Goal: Information Seeking & Learning: Learn about a topic

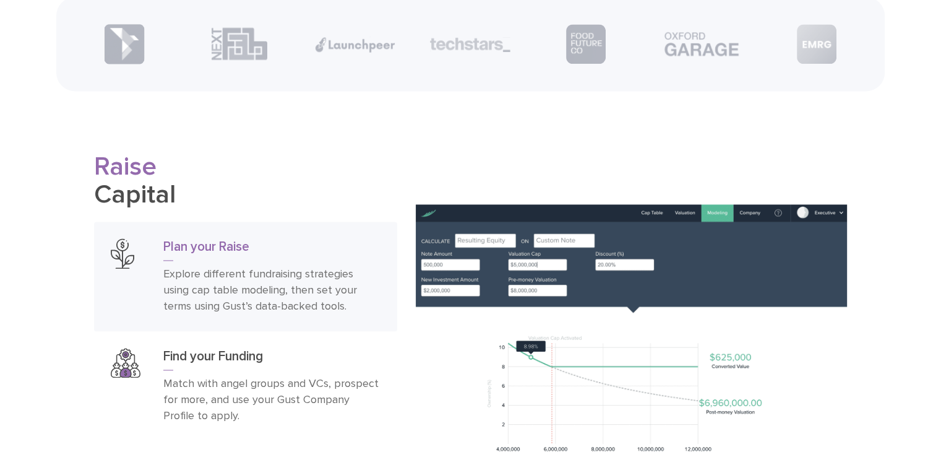
scroll to position [1134, 0]
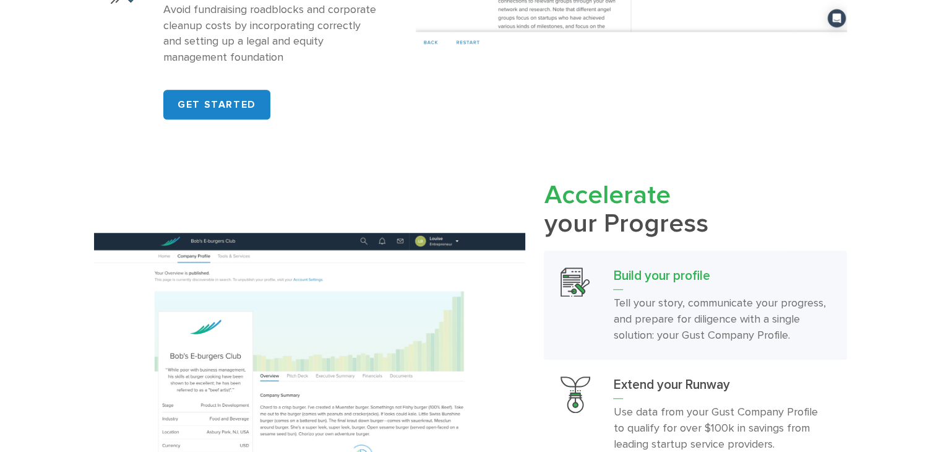
drag, startPoint x: 737, startPoint y: 234, endPoint x: 505, endPoint y: 200, distance: 234.6
type textarea "Accelerate your Progress"
click at [505, 200] on div "Accelerate your Progress Build your profile Tell your story, communicate your p…" at bounding box center [471, 398] width 772 height 434
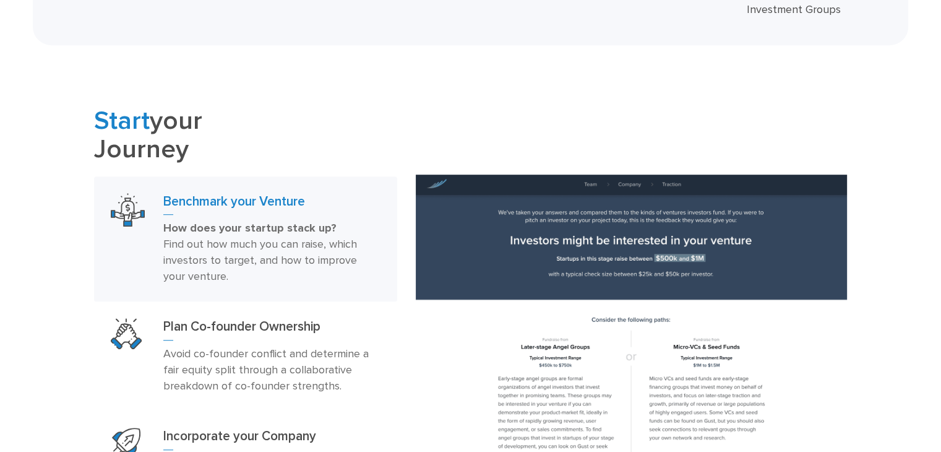
scroll to position [454, 0]
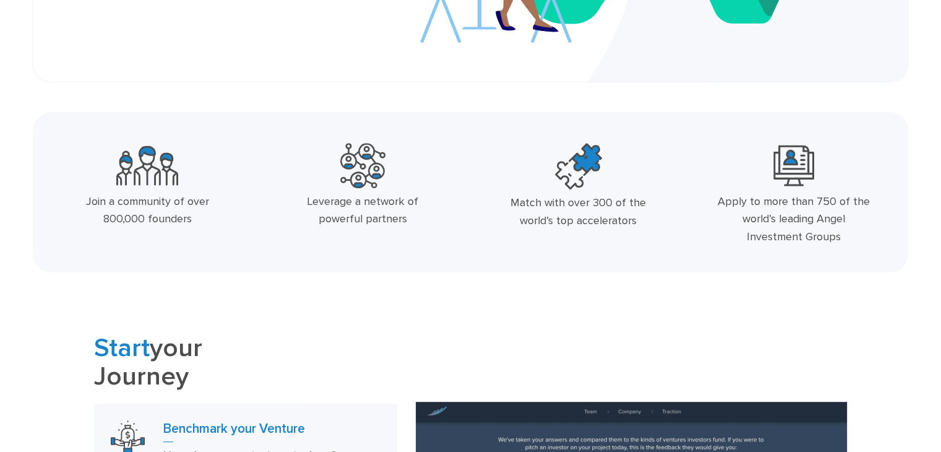
drag, startPoint x: 632, startPoint y: 225, endPoint x: 97, endPoint y: 164, distance: 538.0
click at [97, 164] on div "Join a community of over 800,000 founders Leverage a network of powerful partne…" at bounding box center [471, 197] width 862 height 118
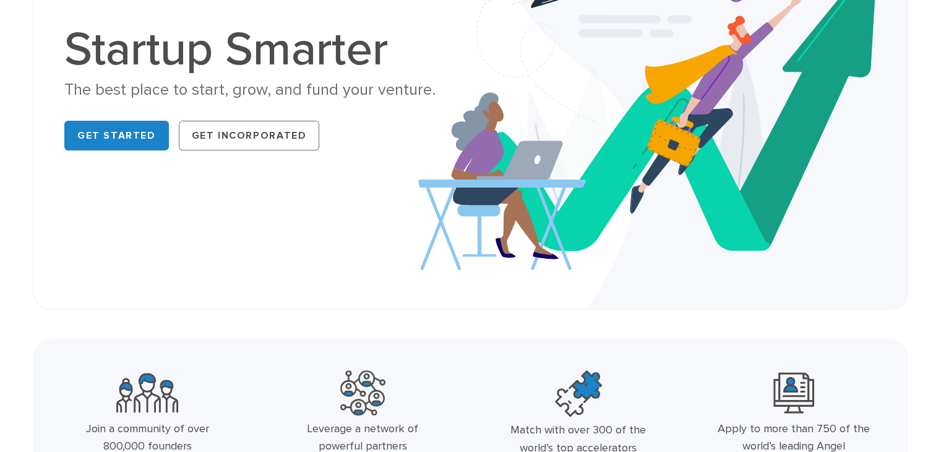
scroll to position [0, 0]
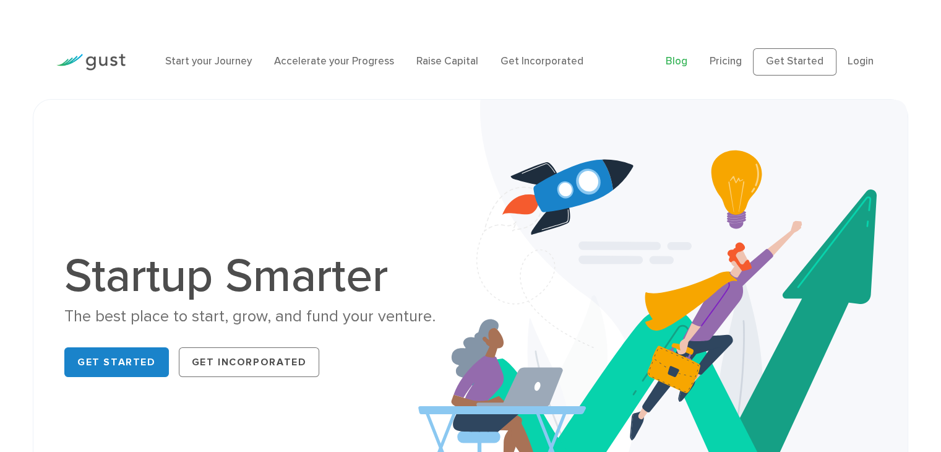
click at [682, 62] on link "Blog" at bounding box center [677, 61] width 22 height 12
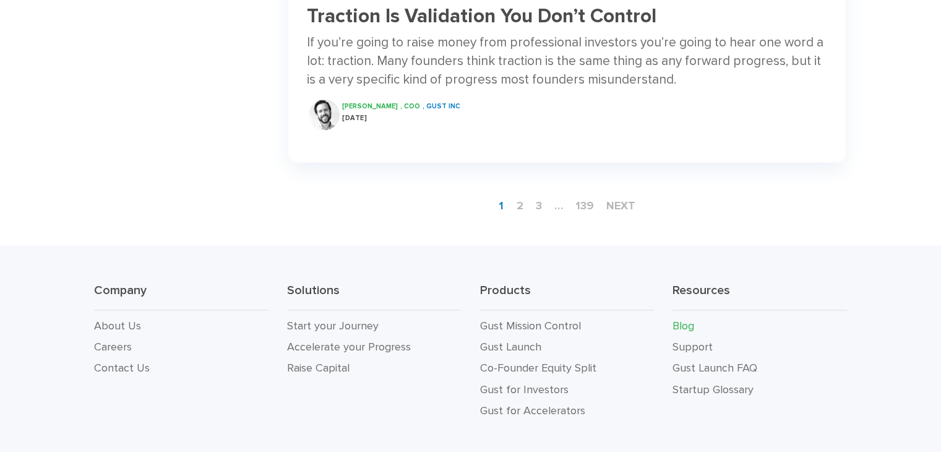
scroll to position [1814, 0]
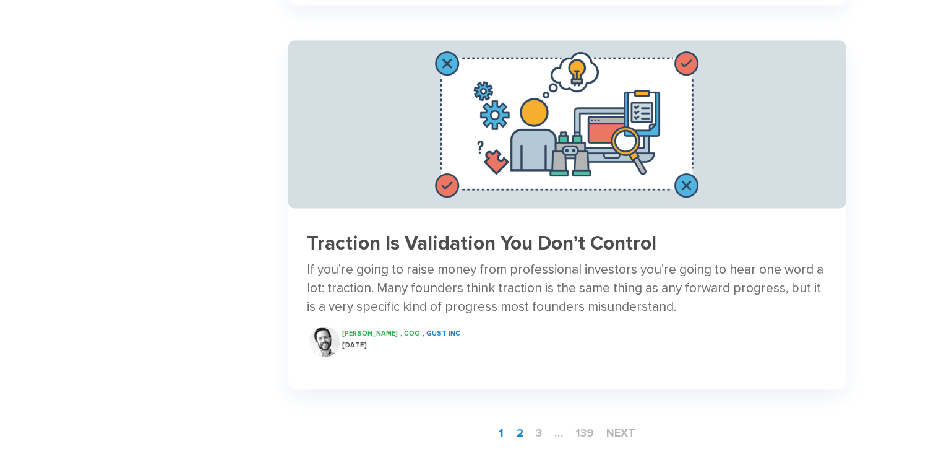
click at [522, 421] on link "2" at bounding box center [519, 432] width 17 height 23
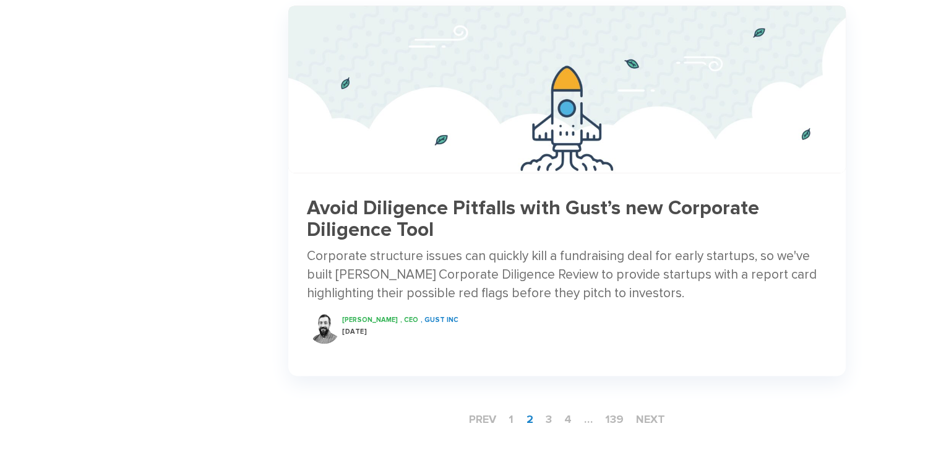
scroll to position [2042, 0]
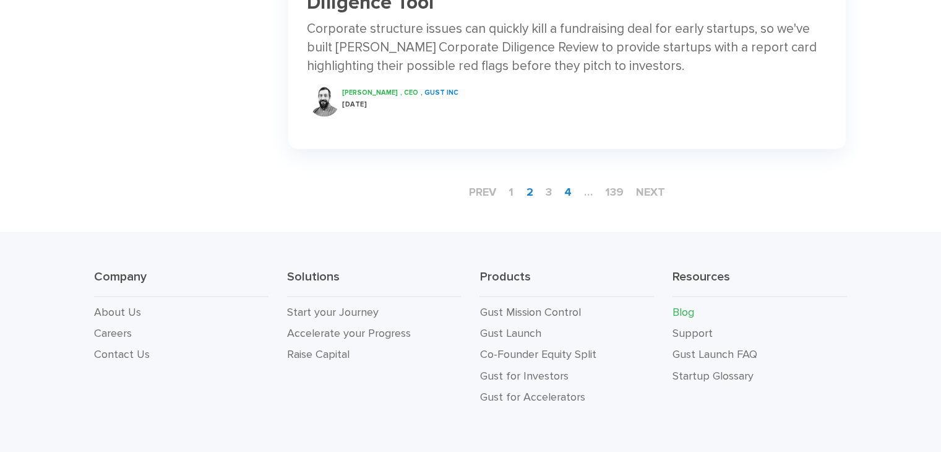
click at [575, 196] on link "4" at bounding box center [567, 192] width 17 height 23
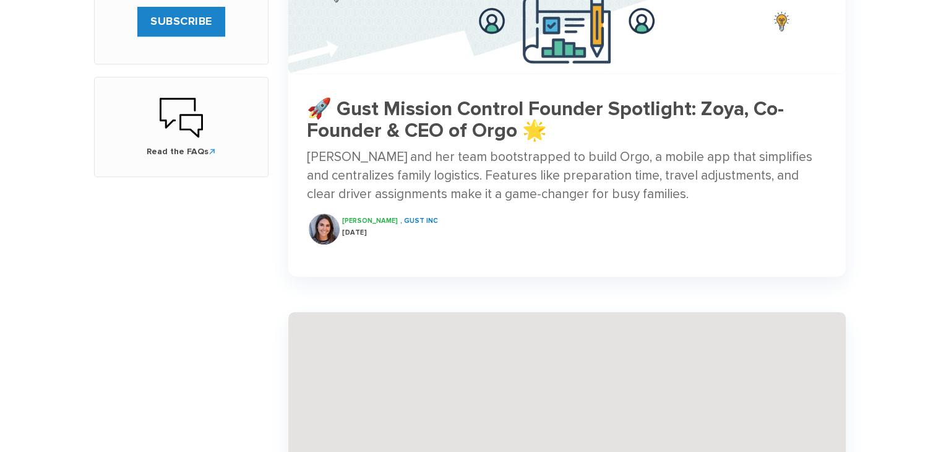
scroll to position [680, 0]
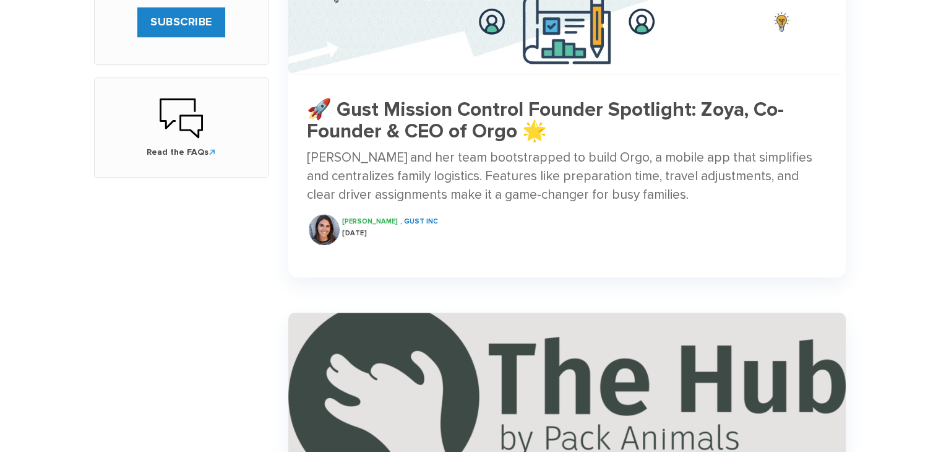
click at [458, 110] on h3 "🚀 Gust Mission Control Founder Spotlight: Zoya, Co-Founder & CEO of Orgo 🌟" at bounding box center [567, 120] width 520 height 43
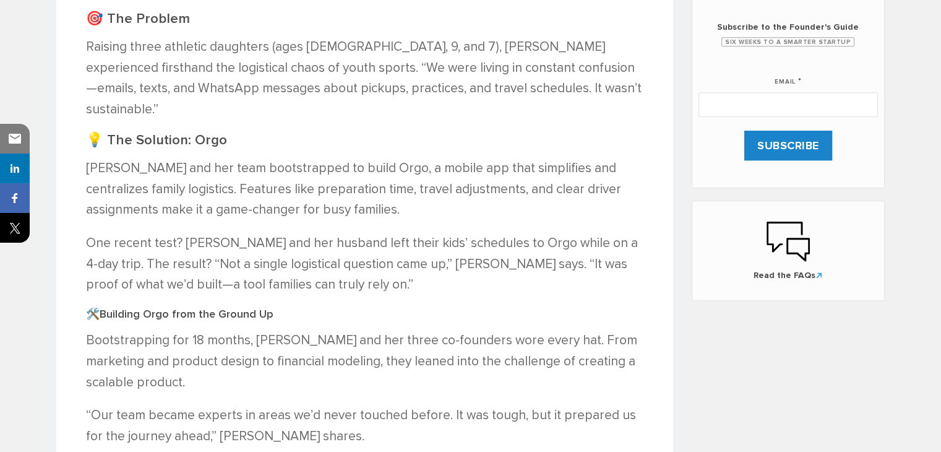
scroll to position [512, 0]
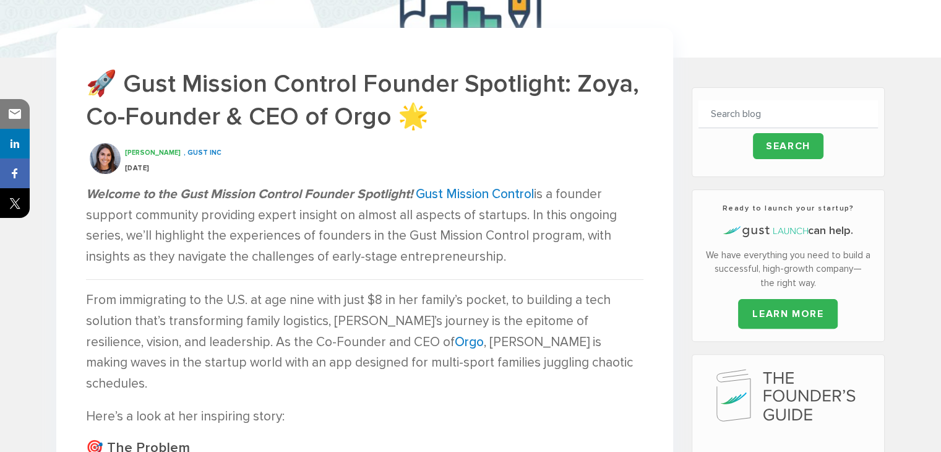
scroll to position [0, 0]
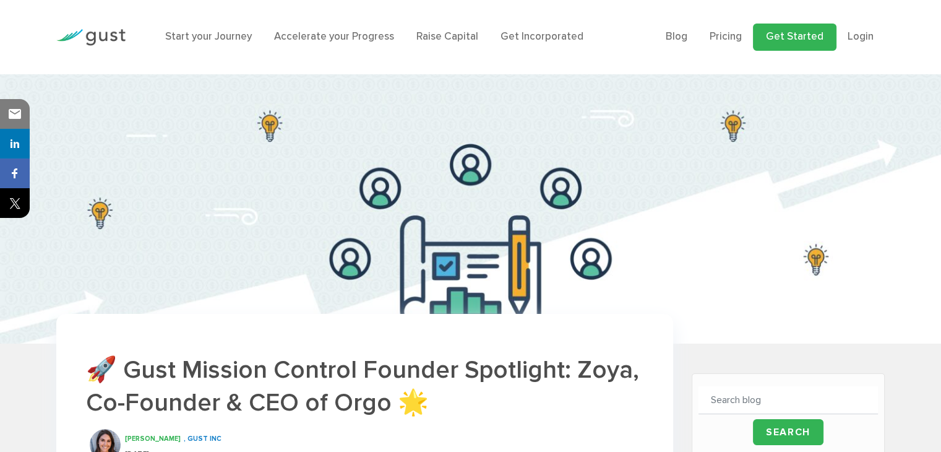
click at [787, 40] on link "Get Started" at bounding box center [795, 37] width 84 height 27
